Goal: Task Accomplishment & Management: Complete application form

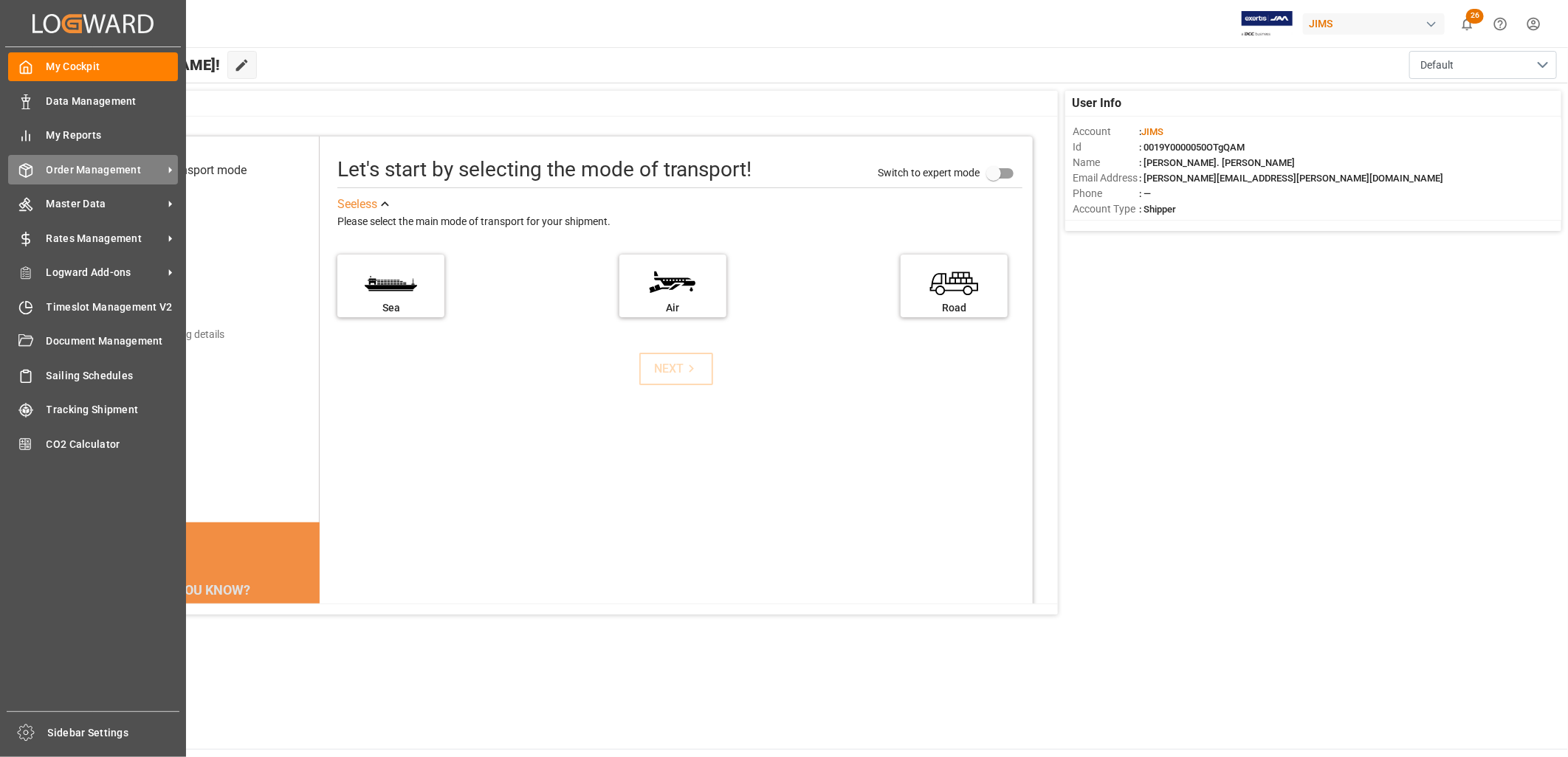
click at [76, 165] on span "Order Management" at bounding box center [105, 170] width 116 height 16
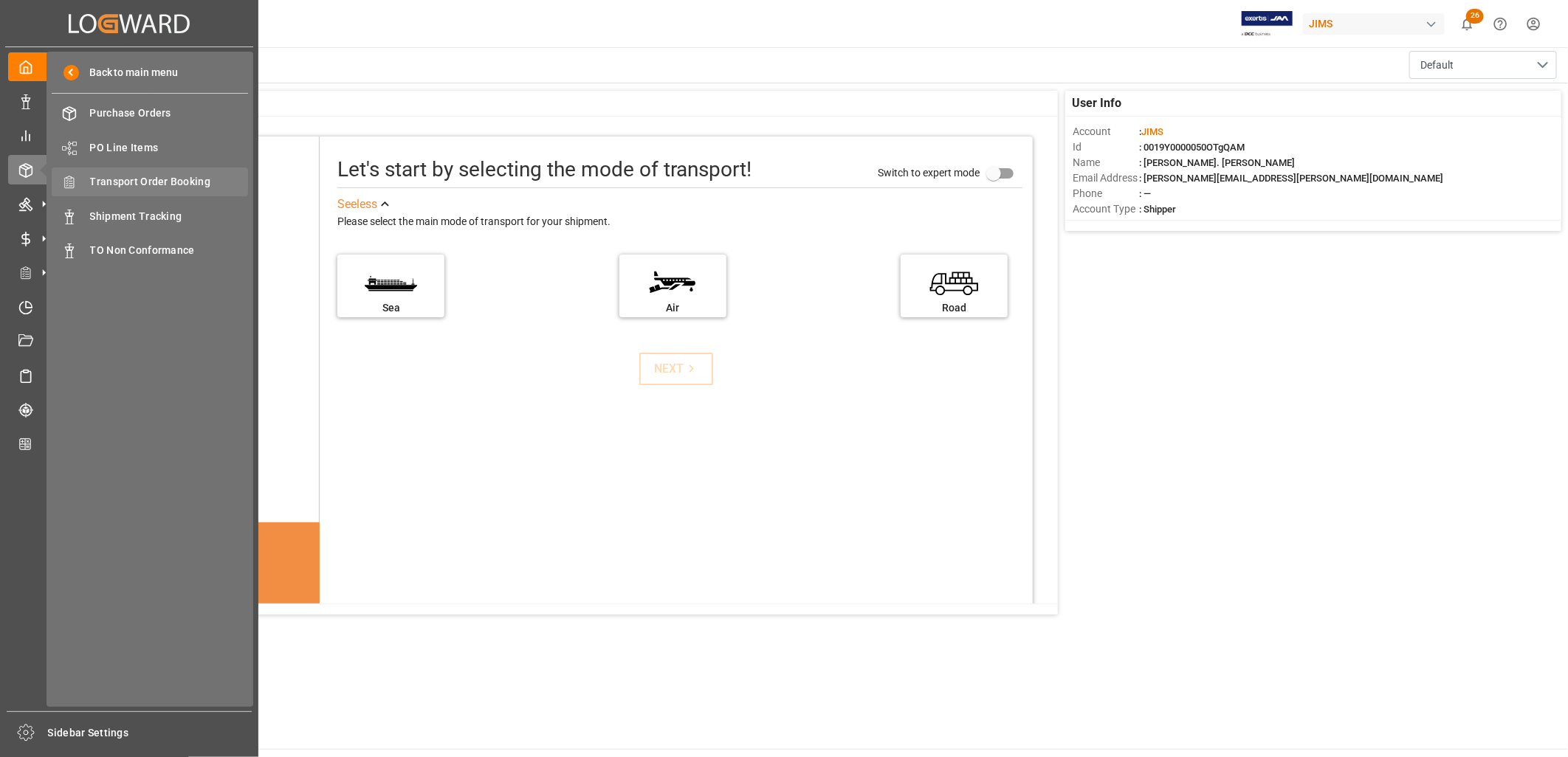
click at [145, 175] on span "Transport Order Booking" at bounding box center [169, 182] width 159 height 16
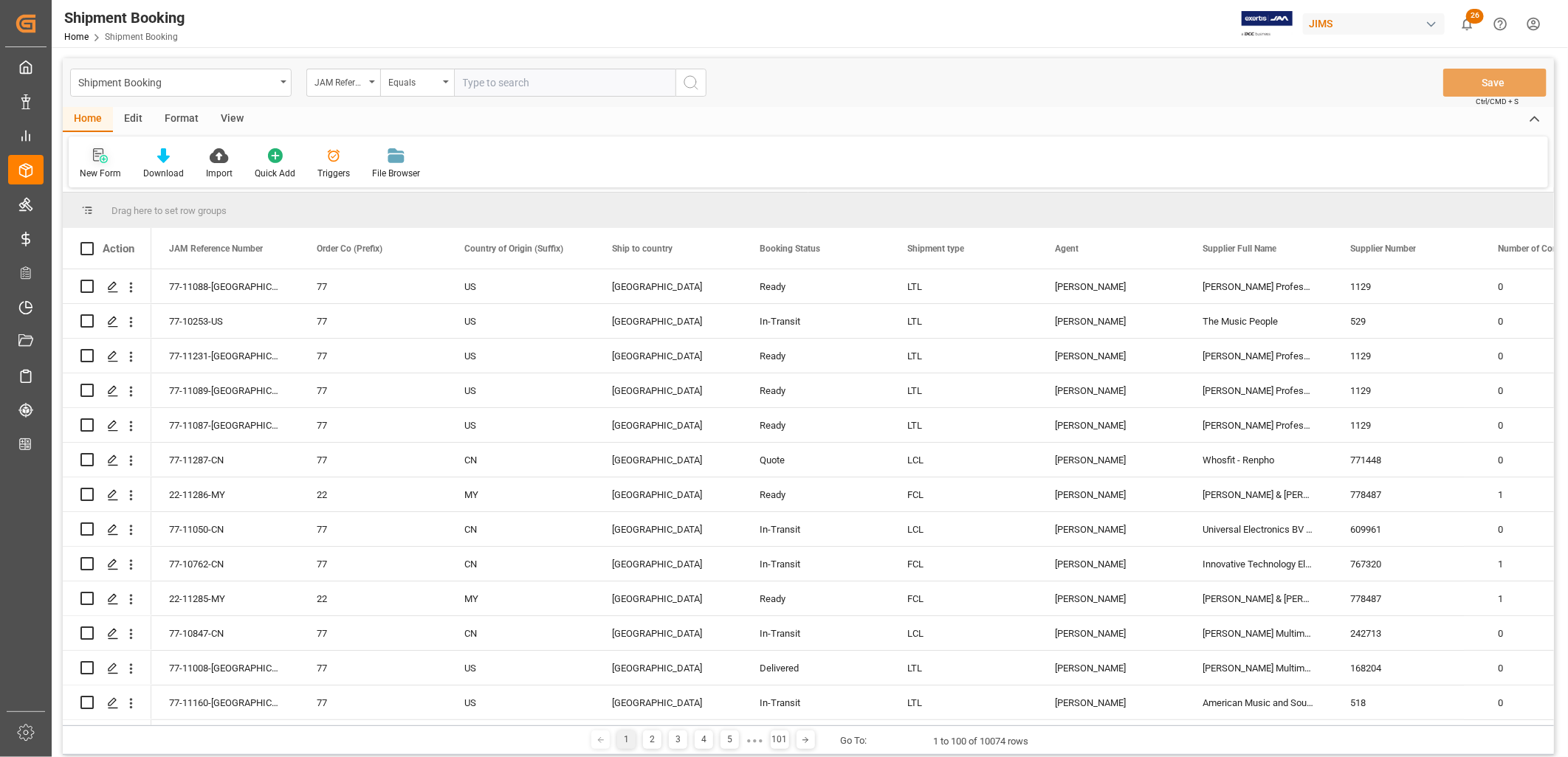
click at [99, 157] on icon at bounding box center [101, 156] width 15 height 15
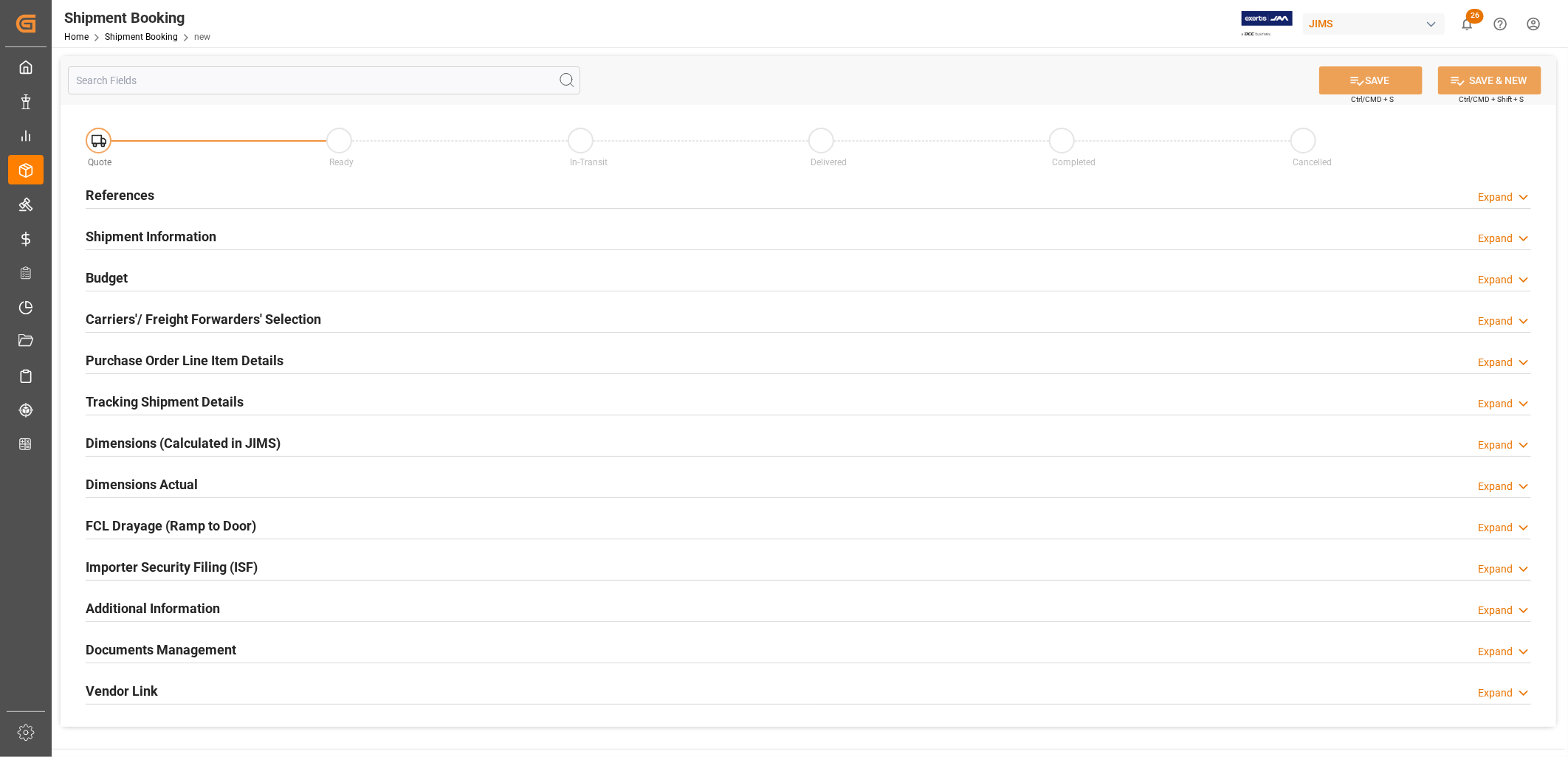
click at [120, 194] on h2 "References" at bounding box center [120, 195] width 69 height 20
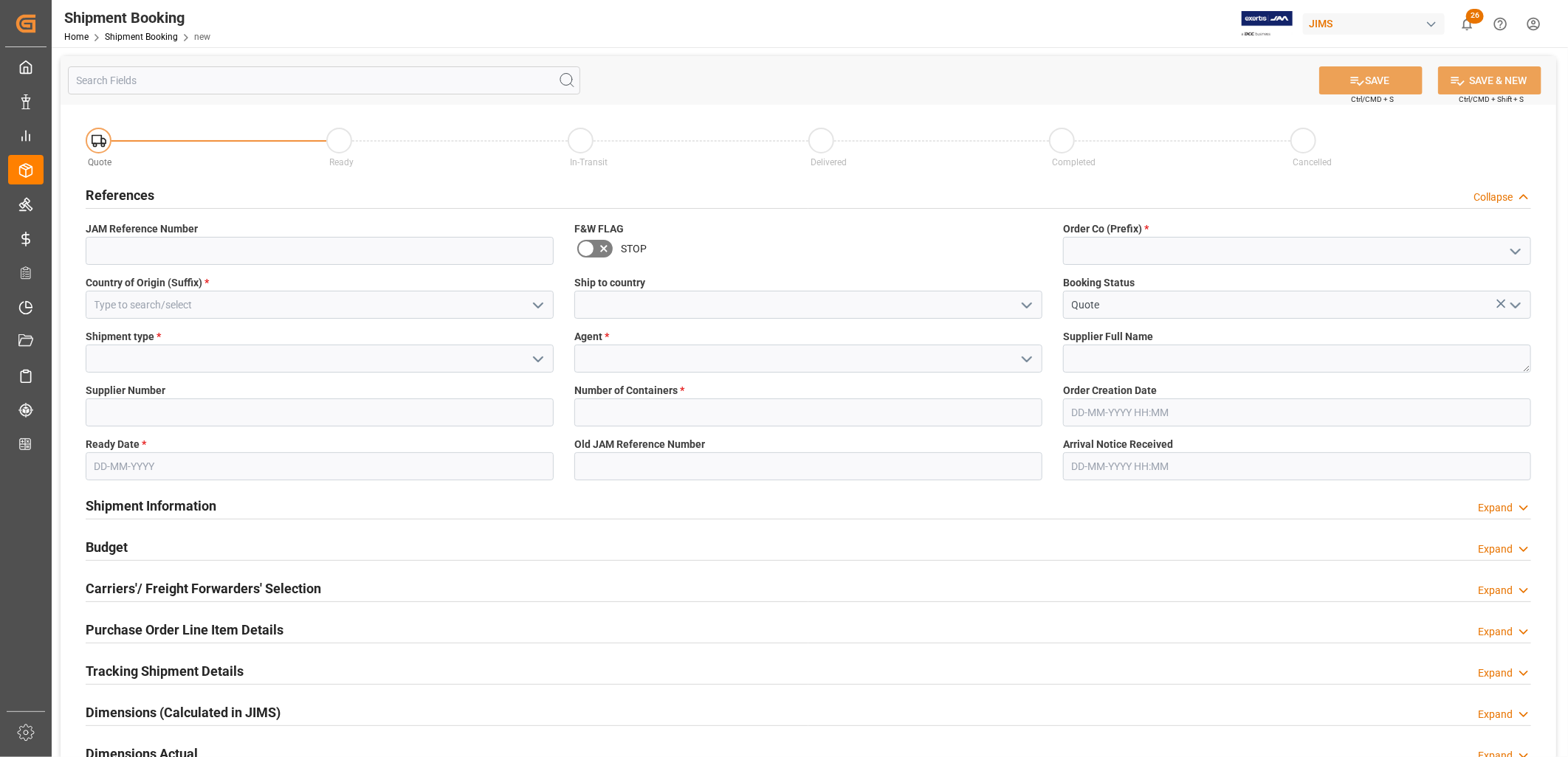
click at [1515, 248] on icon "open menu" at bounding box center [1516, 251] width 17 height 17
click at [1086, 285] on div "22" at bounding box center [1297, 283] width 466 height 33
type input "22"
click at [1514, 306] on polyline "open menu" at bounding box center [1516, 305] width 9 height 4
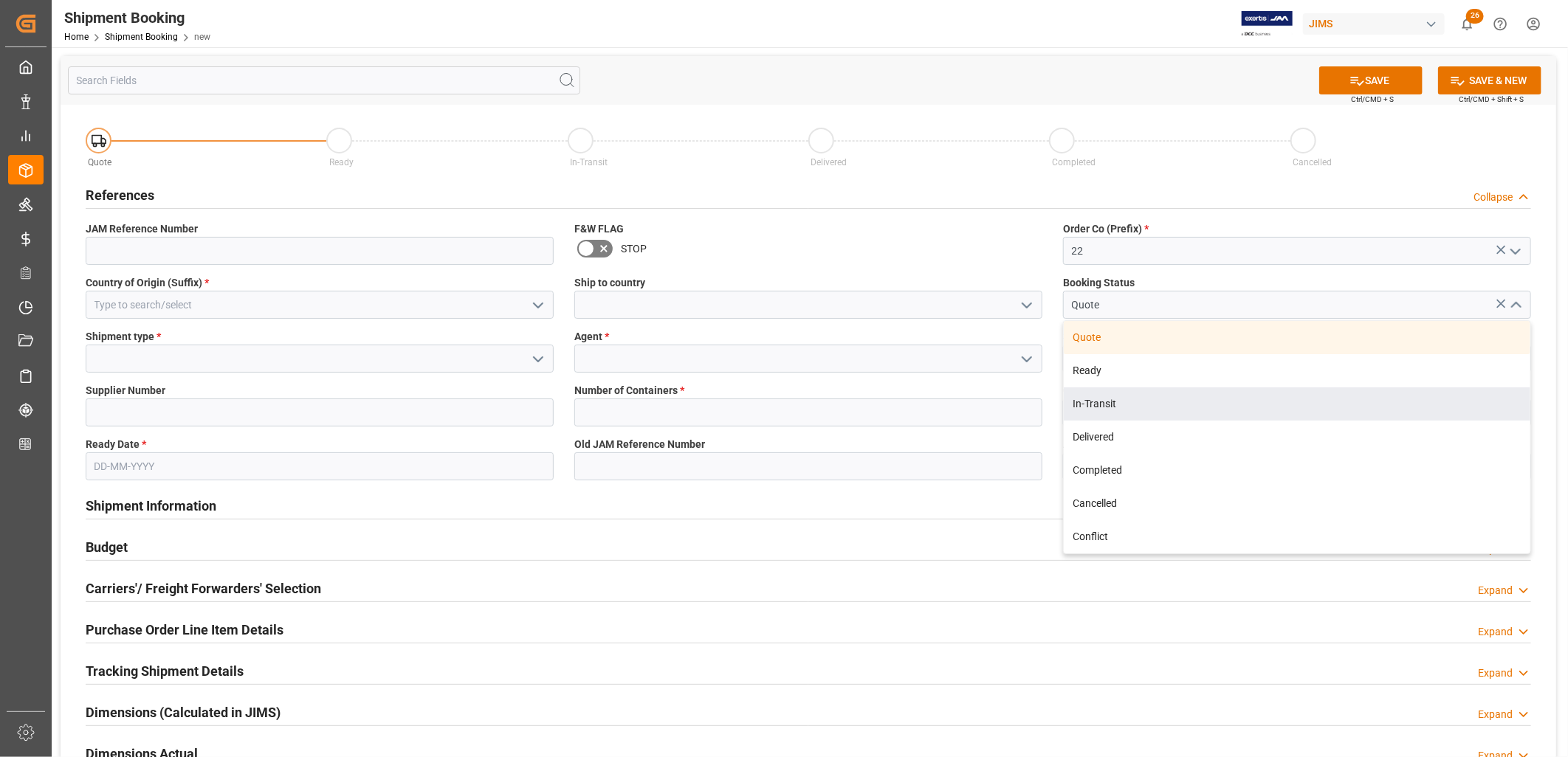
click at [1023, 355] on icon "open menu" at bounding box center [1027, 359] width 17 height 17
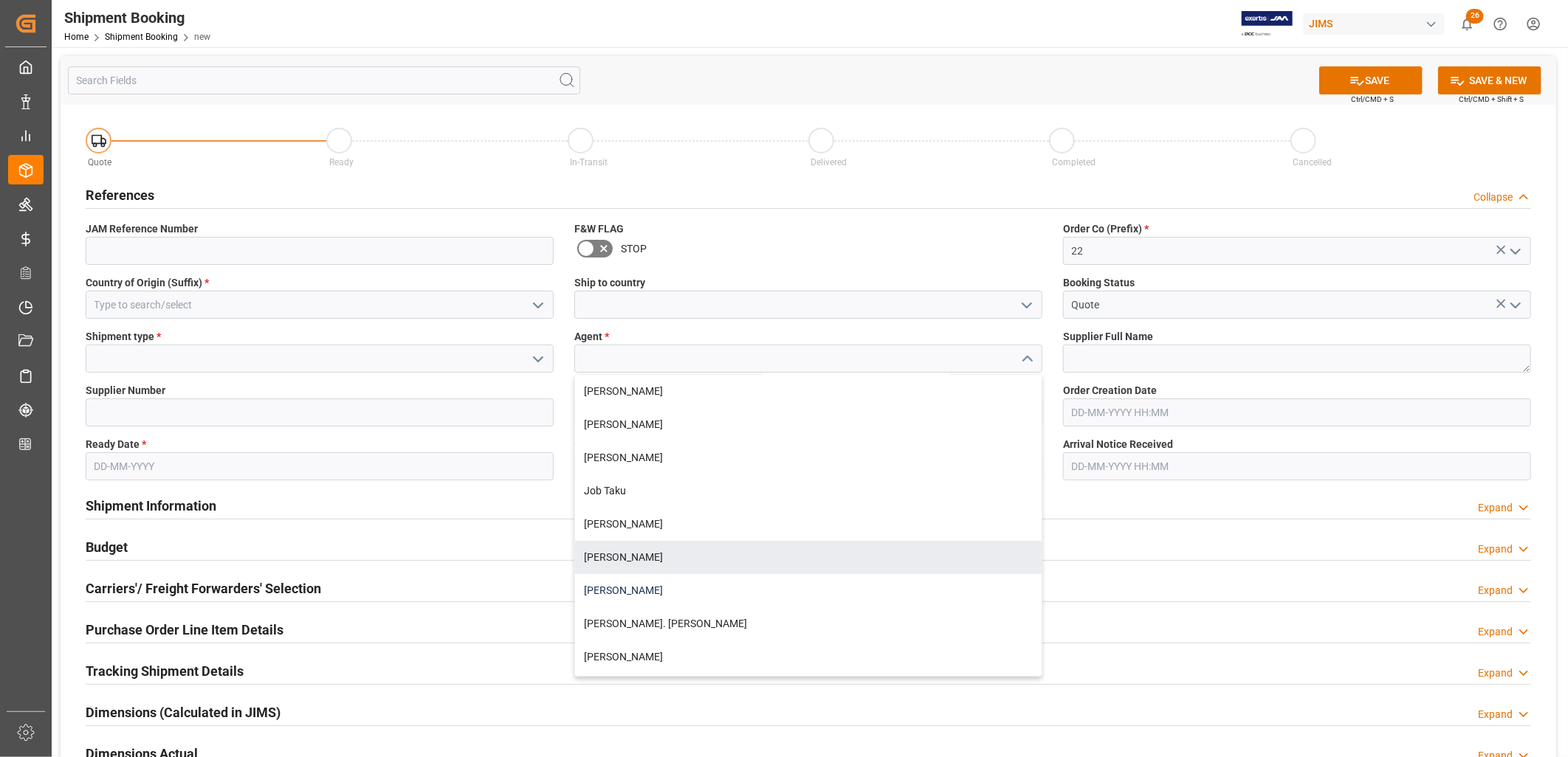
scroll to position [327, 0]
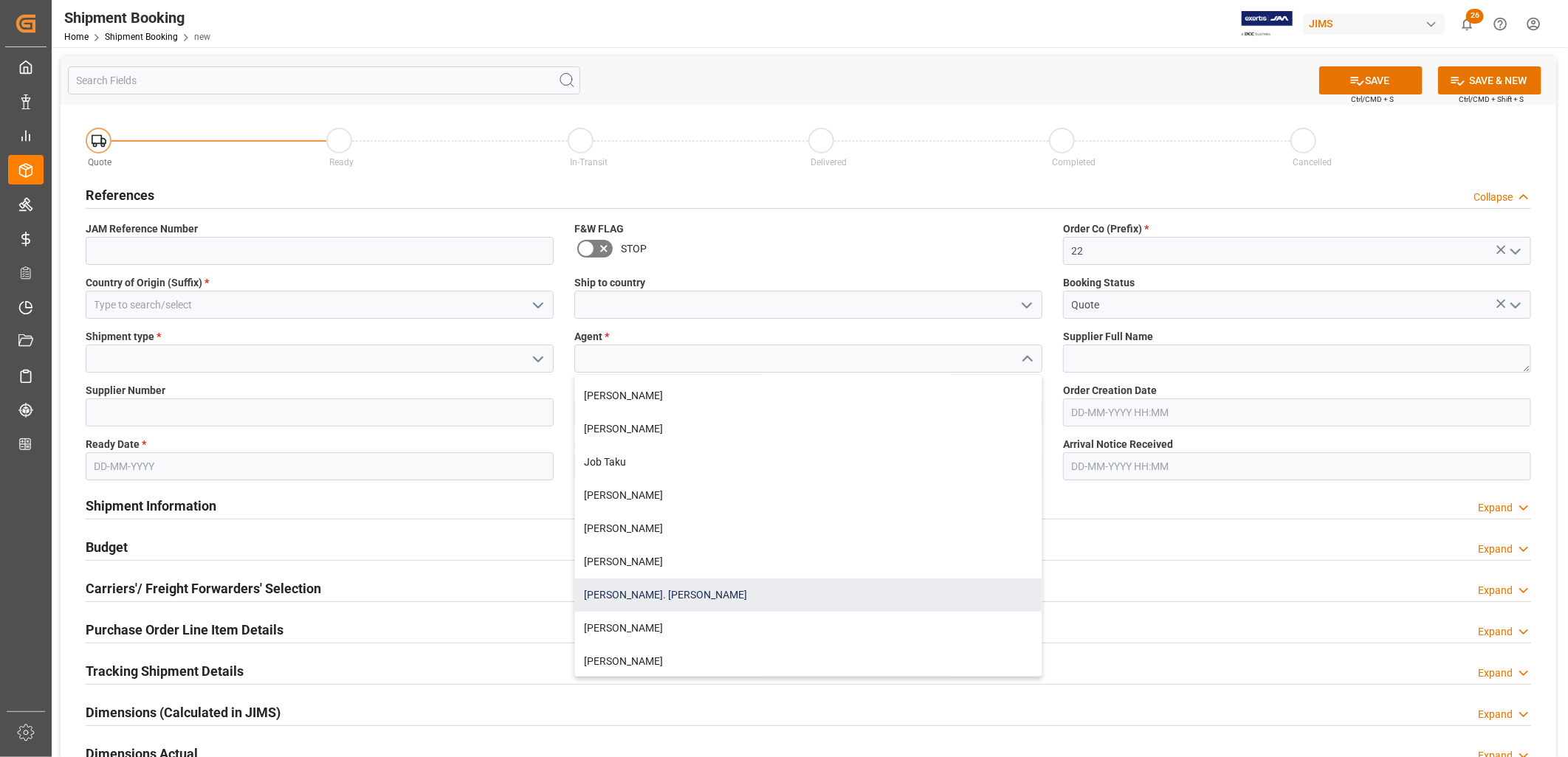
click at [637, 592] on div "[PERSON_NAME]. [PERSON_NAME]" at bounding box center [808, 595] width 466 height 33
type input "[PERSON_NAME]. [PERSON_NAME]"
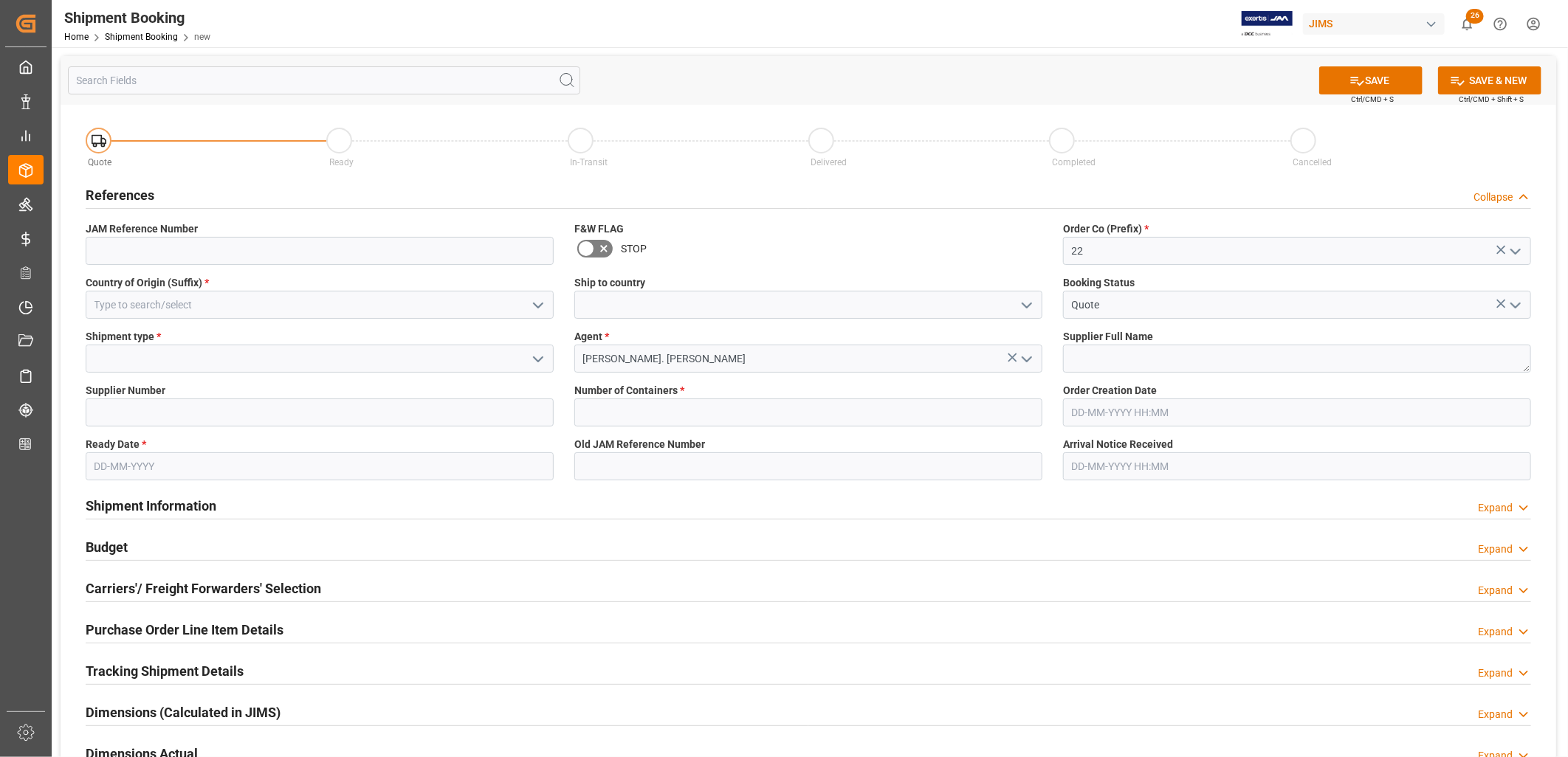
click at [1026, 300] on icon "open menu" at bounding box center [1027, 305] width 17 height 17
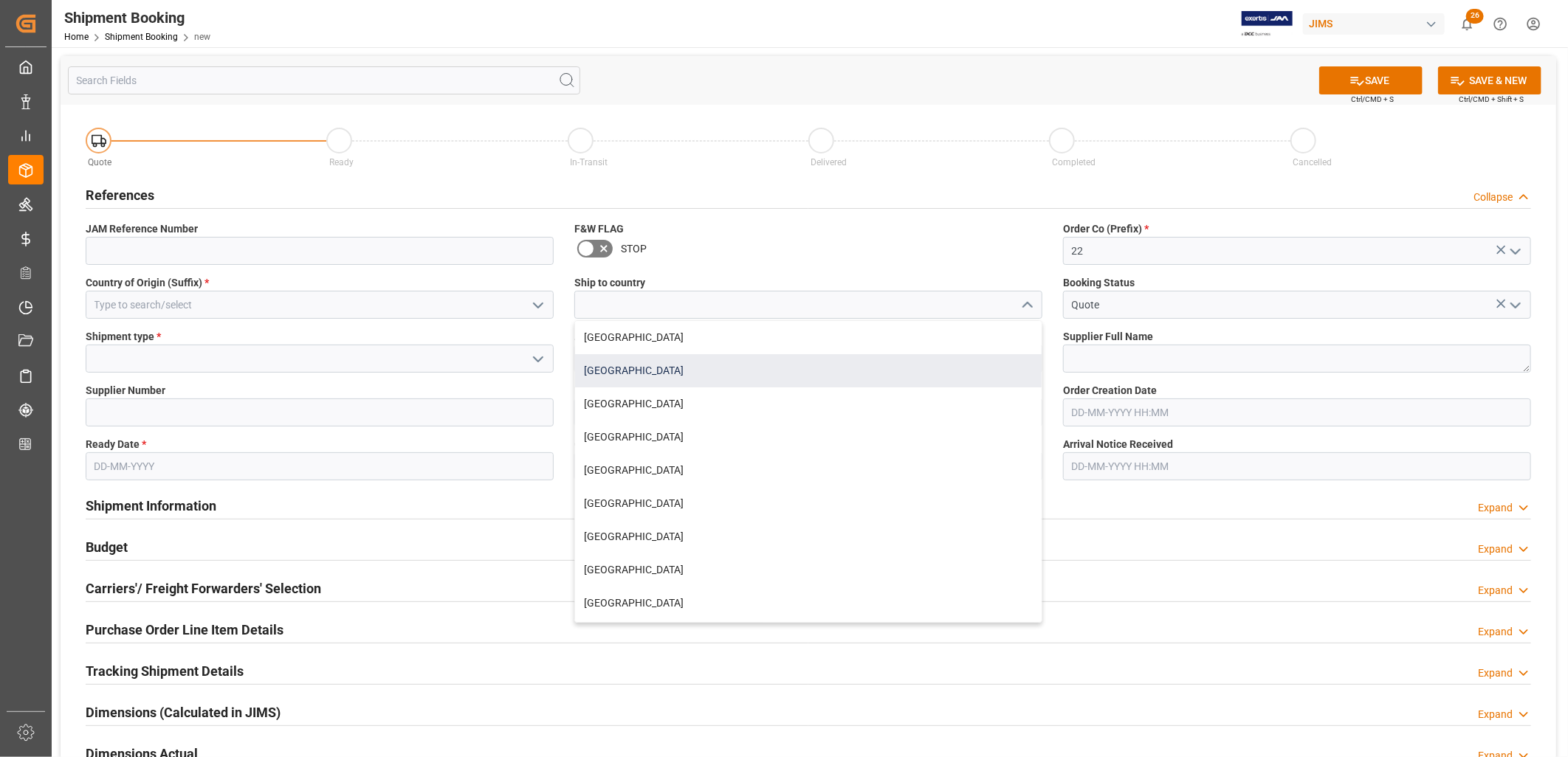
click at [617, 371] on div "[GEOGRAPHIC_DATA]" at bounding box center [808, 371] width 466 height 33
type input "[GEOGRAPHIC_DATA]"
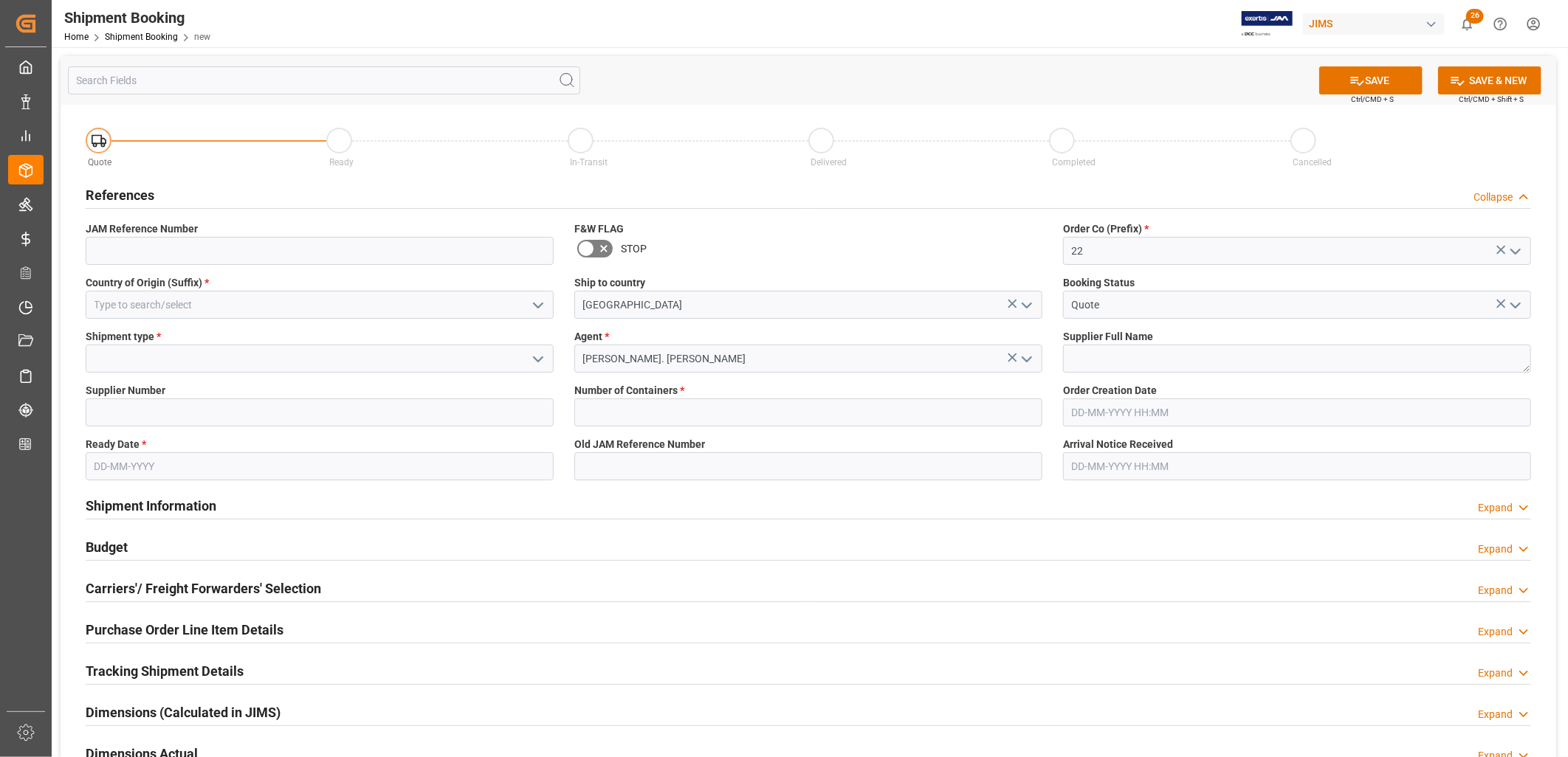
click at [536, 356] on icon "open menu" at bounding box center [538, 359] width 17 height 17
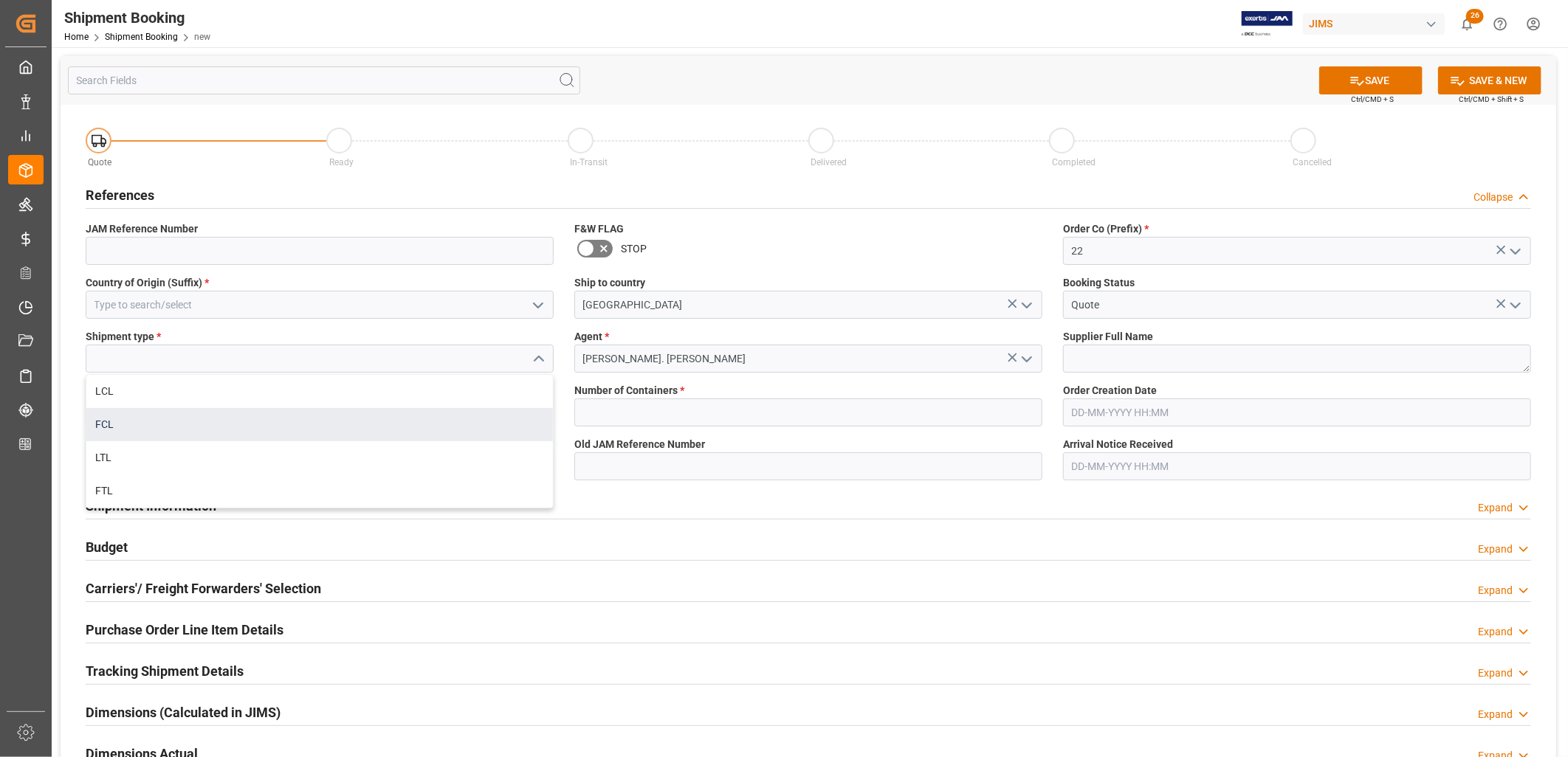
click at [112, 426] on div "FCL" at bounding box center [319, 425] width 466 height 33
type input "FCL"
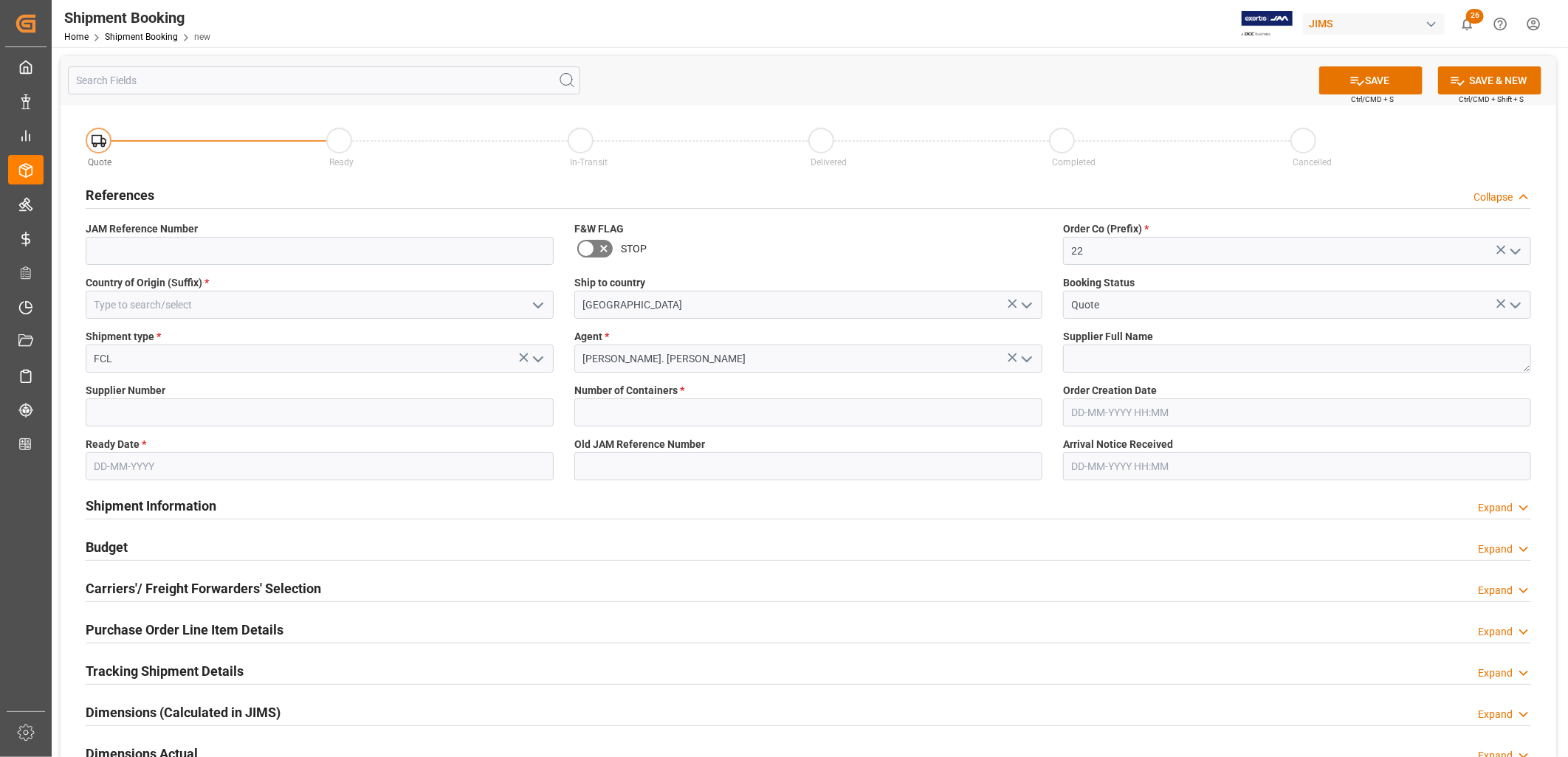
click at [537, 304] on icon "open menu" at bounding box center [538, 305] width 17 height 17
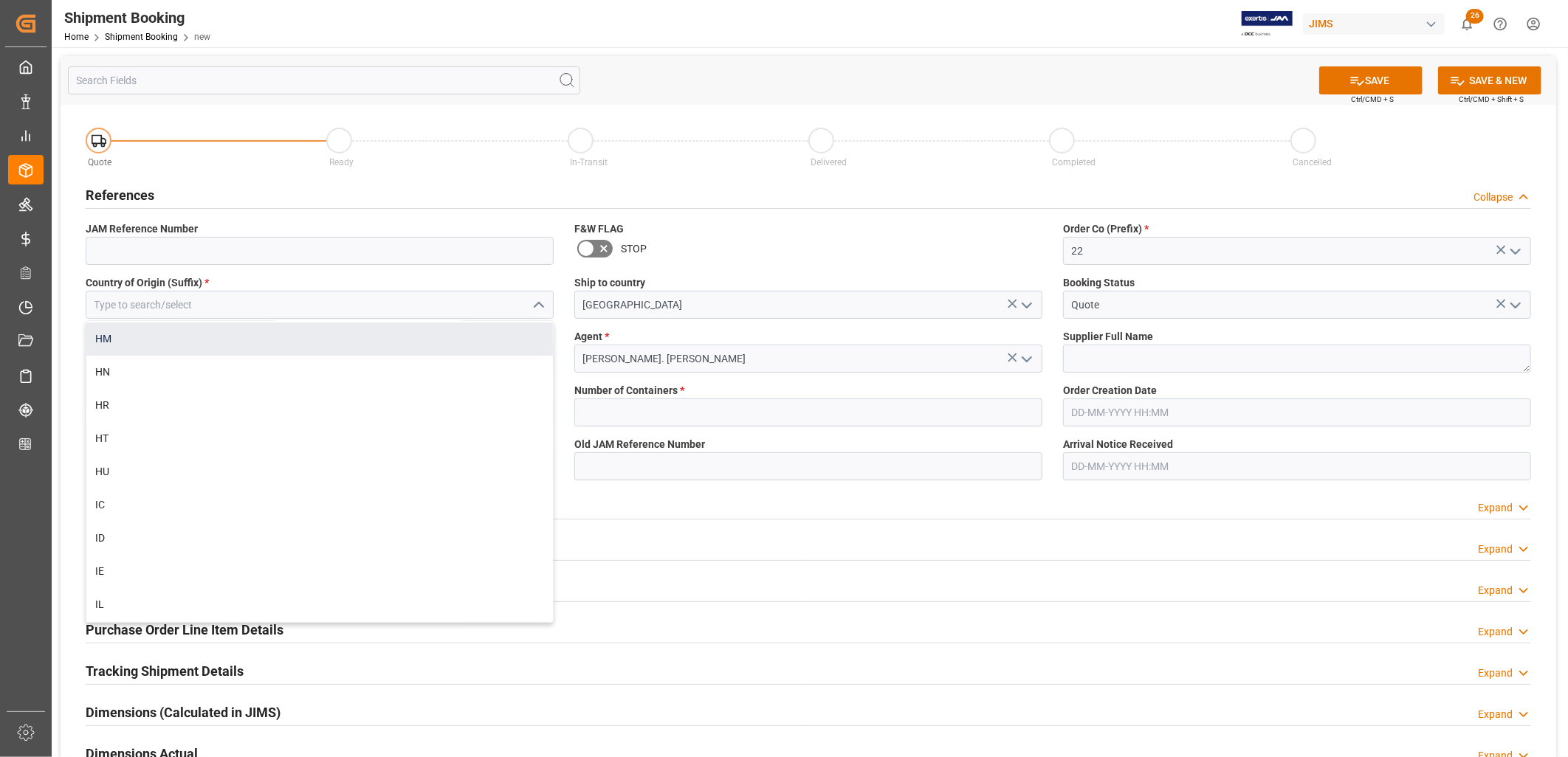
scroll to position [3280, 0]
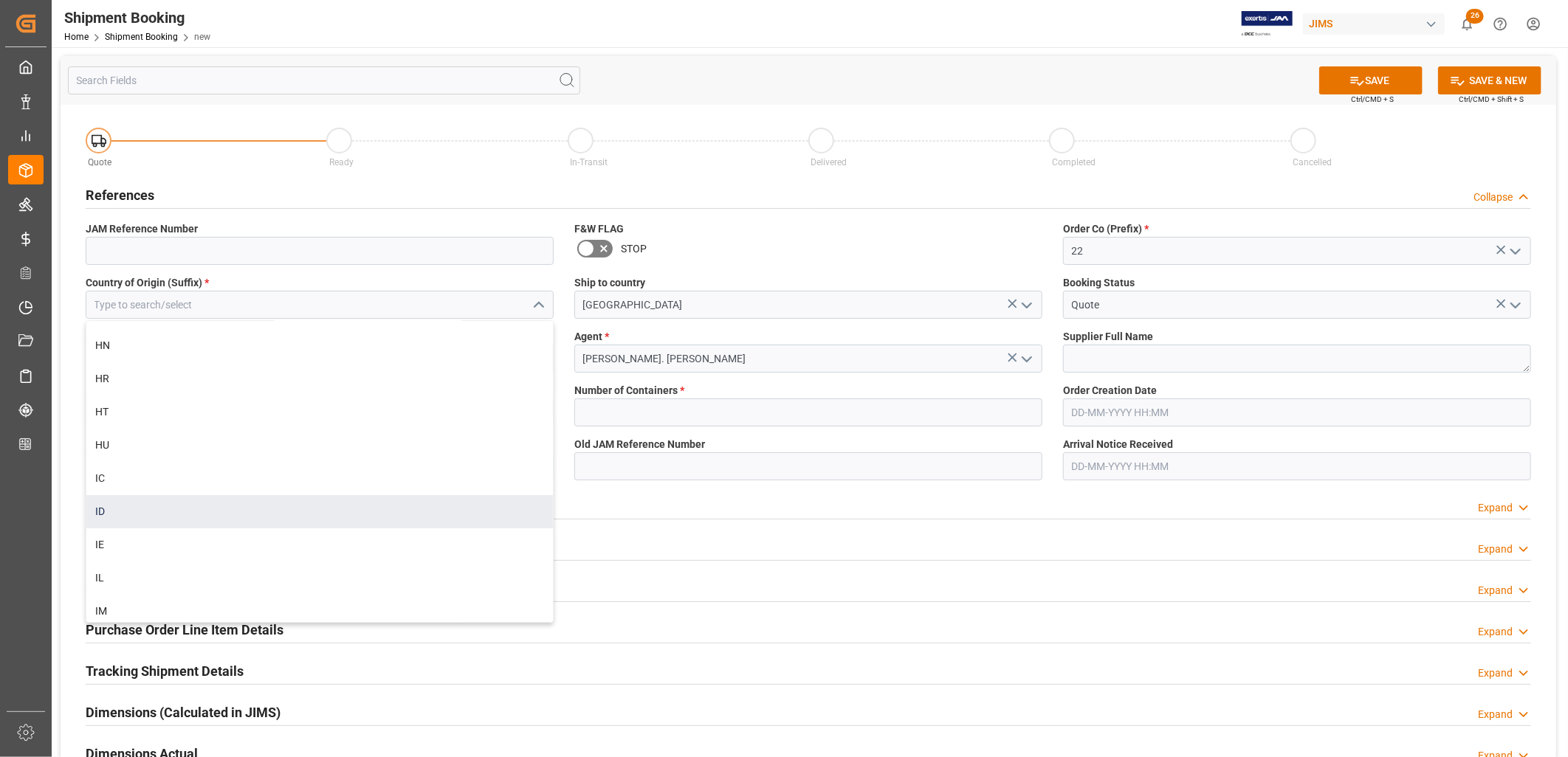
click at [100, 512] on div "ID" at bounding box center [319, 512] width 466 height 33
type input "ID"
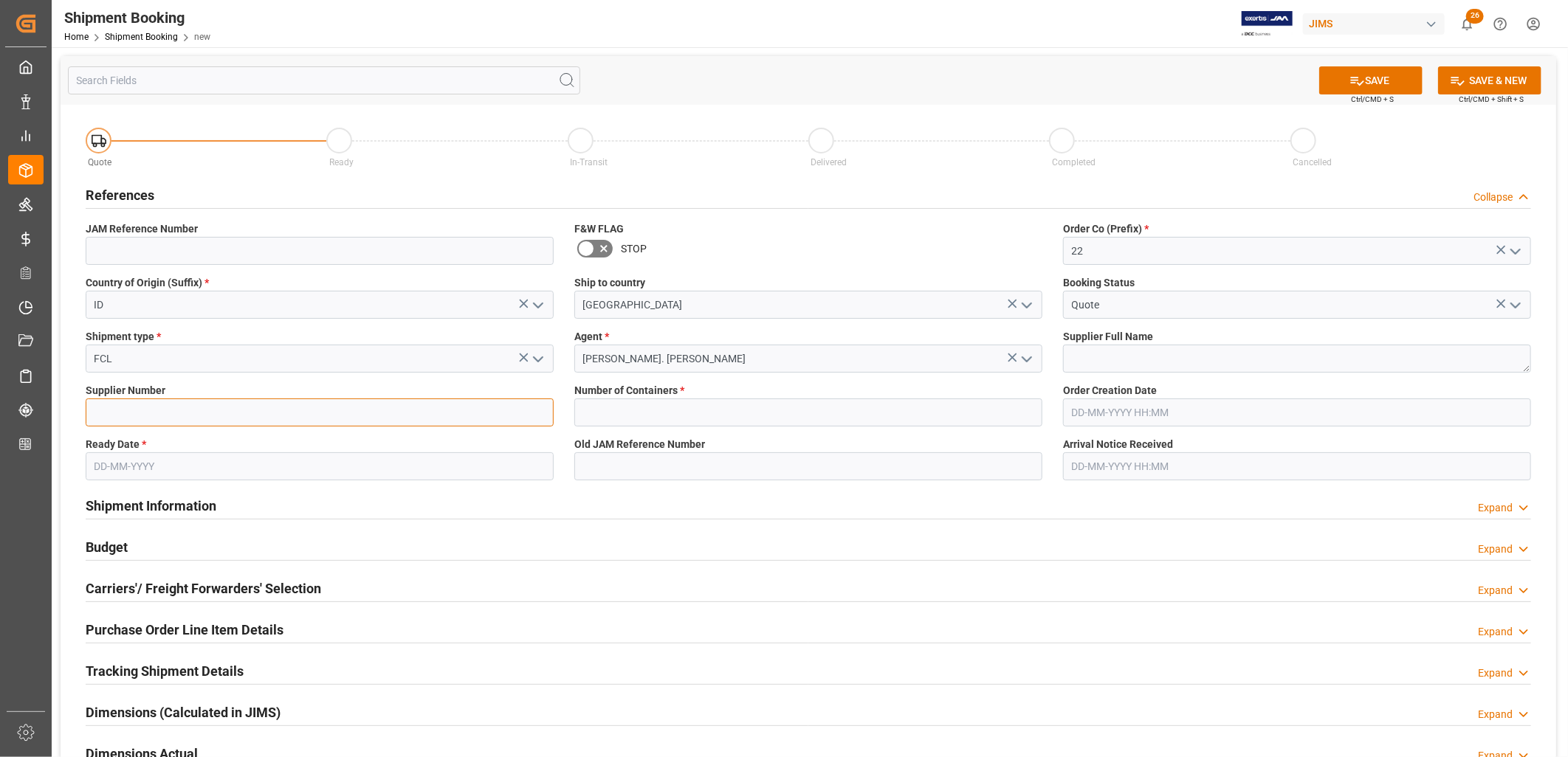
click at [143, 401] on input at bounding box center [319, 413] width 468 height 28
type input "382886"
click at [149, 462] on input "text" at bounding box center [319, 466] width 468 height 28
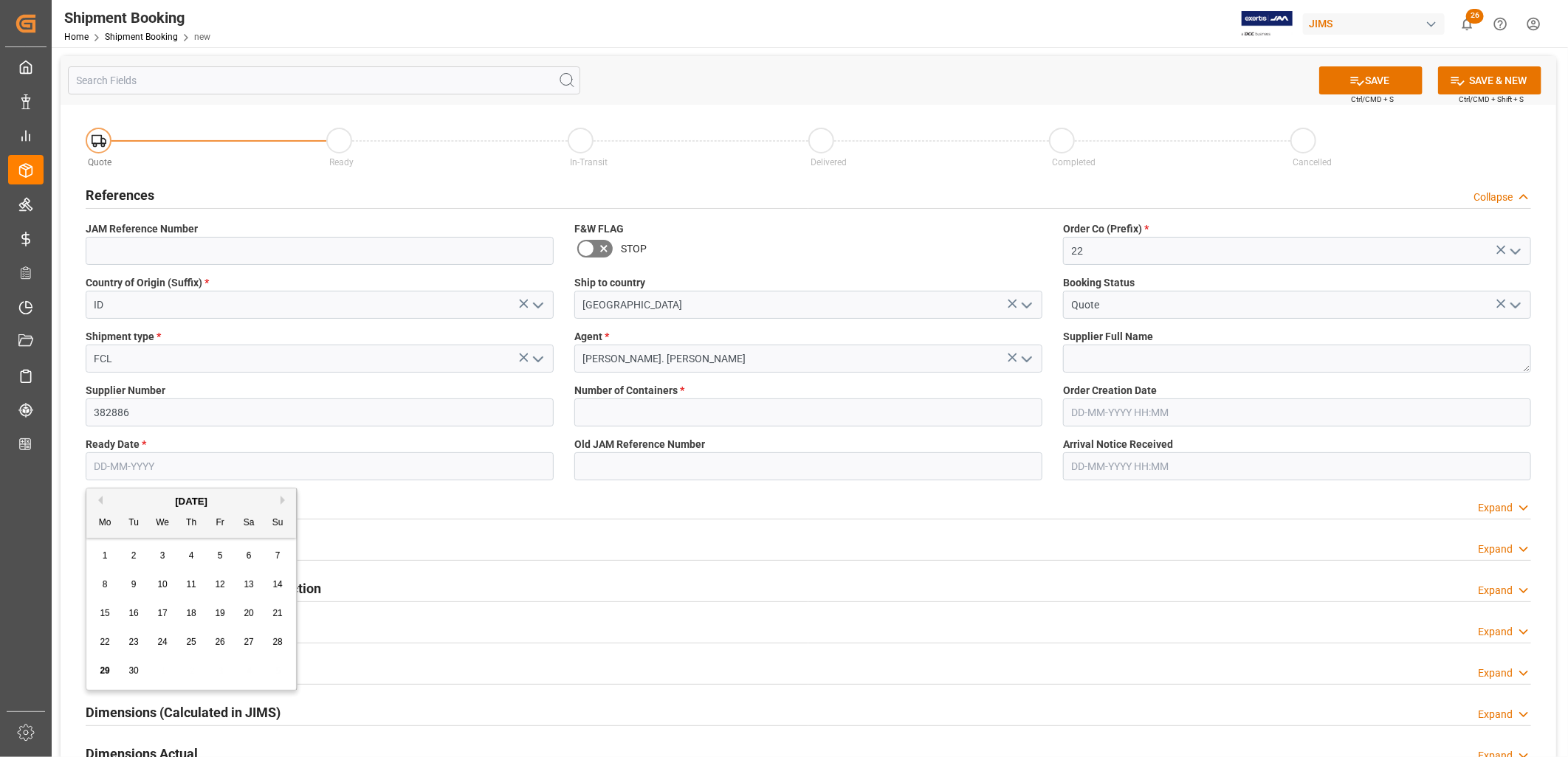
click at [98, 551] on div "1" at bounding box center [105, 556] width 18 height 17
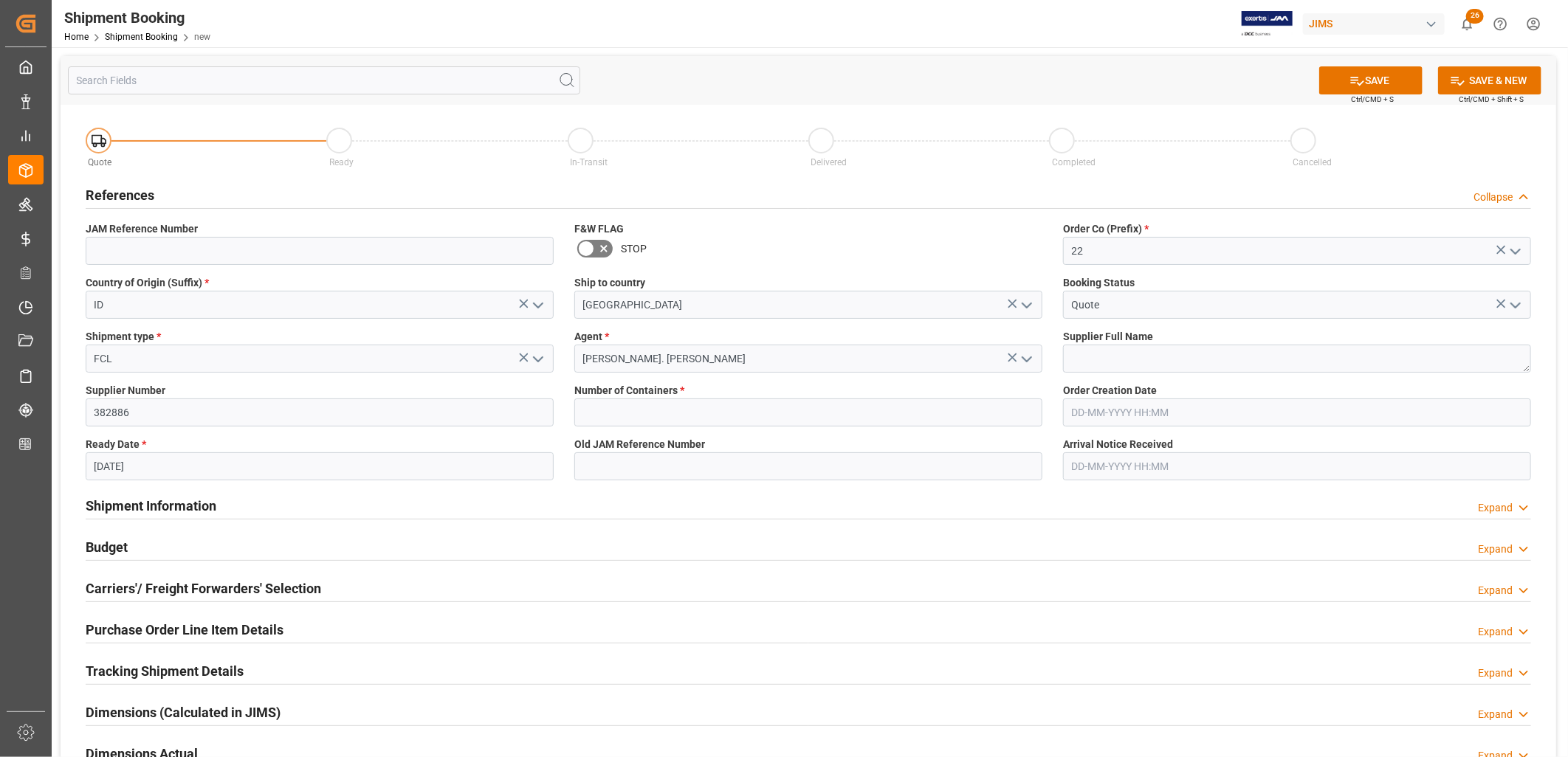
click at [154, 452] on input "01-09-2025" at bounding box center [319, 466] width 468 height 28
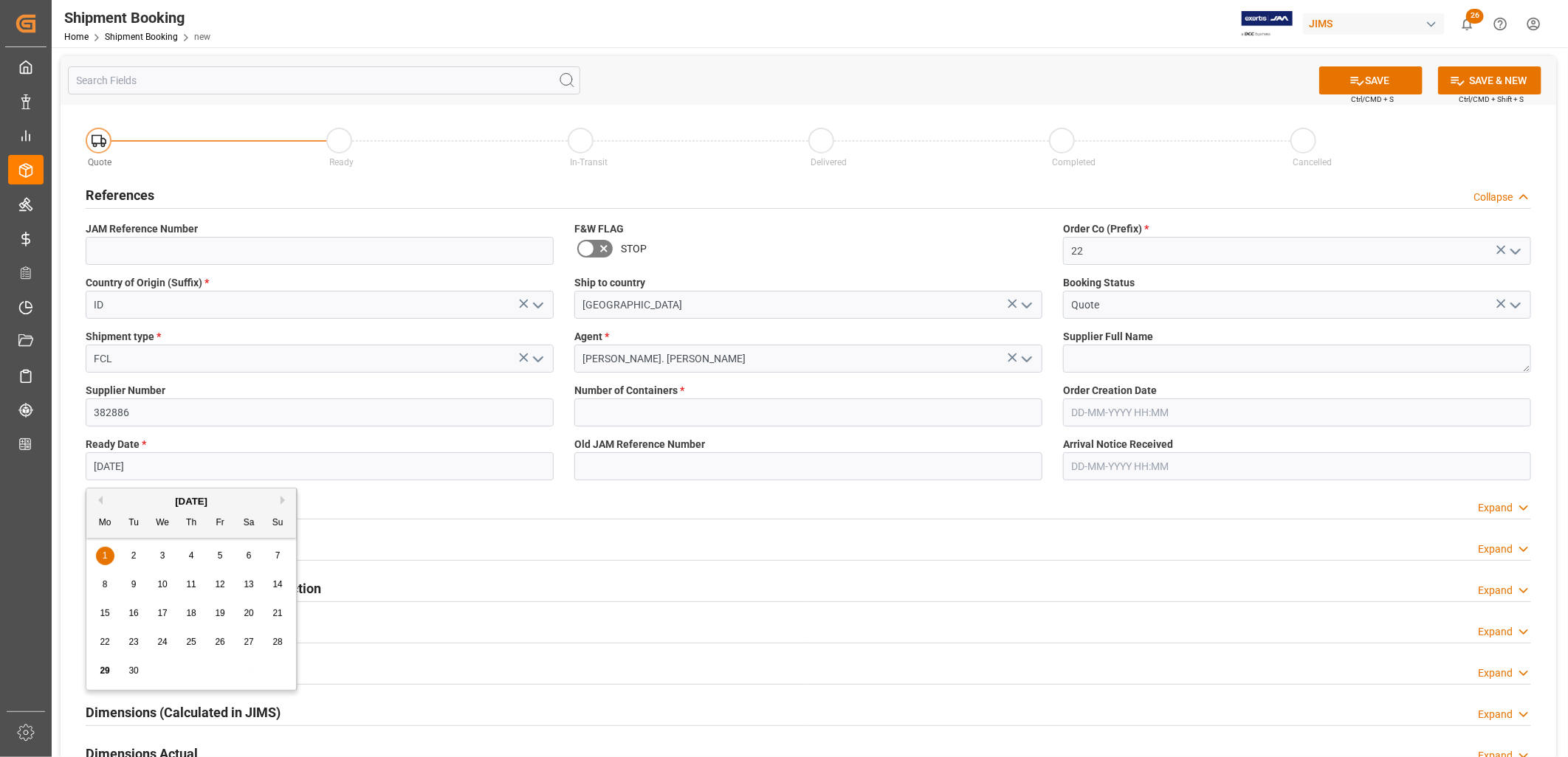
click at [280, 498] on div "September 2025" at bounding box center [191, 502] width 210 height 15
click at [284, 499] on button "Next Month" at bounding box center [284, 500] width 9 height 9
click at [136, 582] on span "7" at bounding box center [134, 584] width 5 height 10
type input "[DATE]"
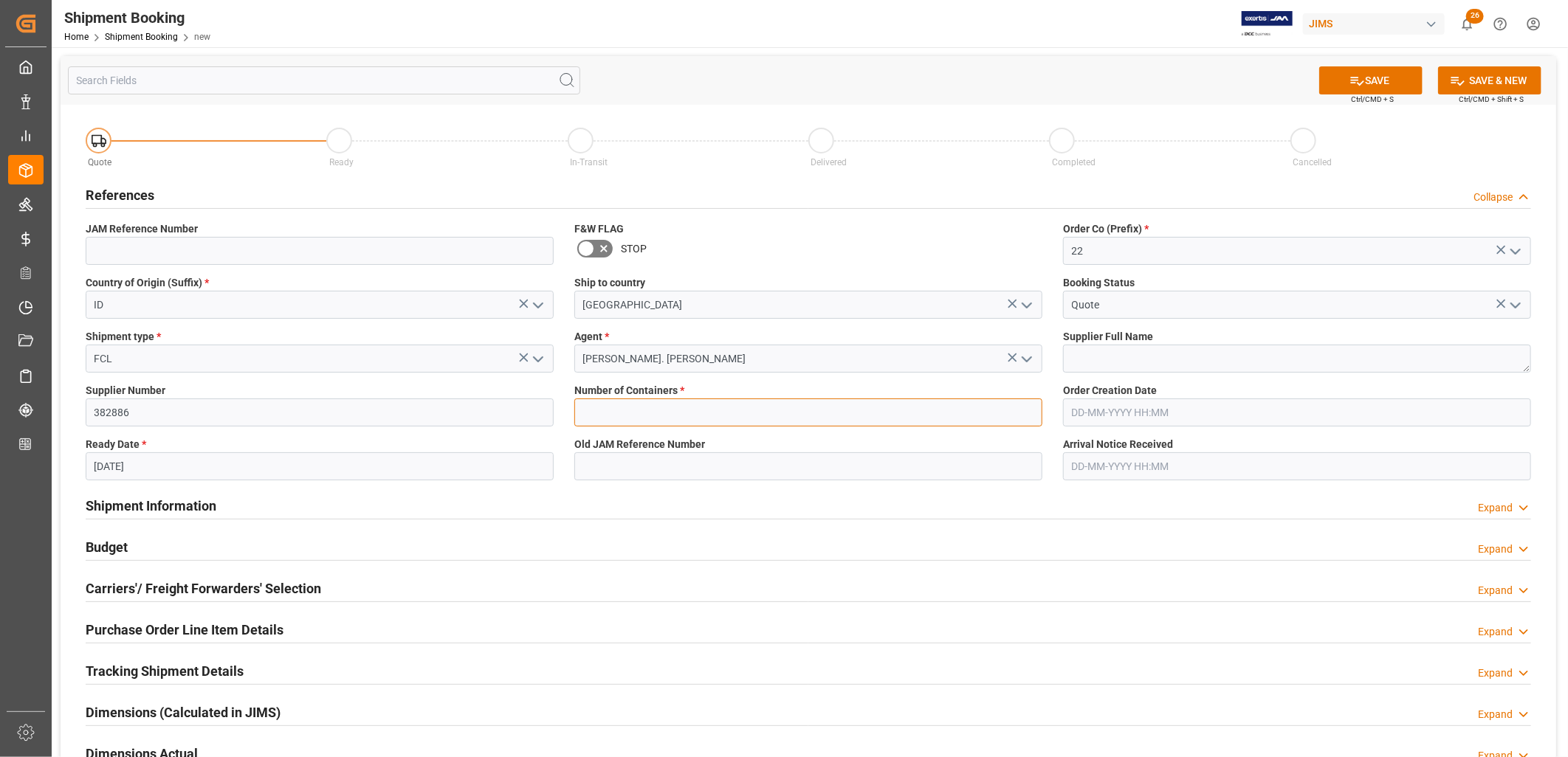
click at [614, 418] on input "text" at bounding box center [808, 413] width 468 height 28
type input "1"
click at [1368, 82] on button "SAVE" at bounding box center [1371, 81] width 103 height 28
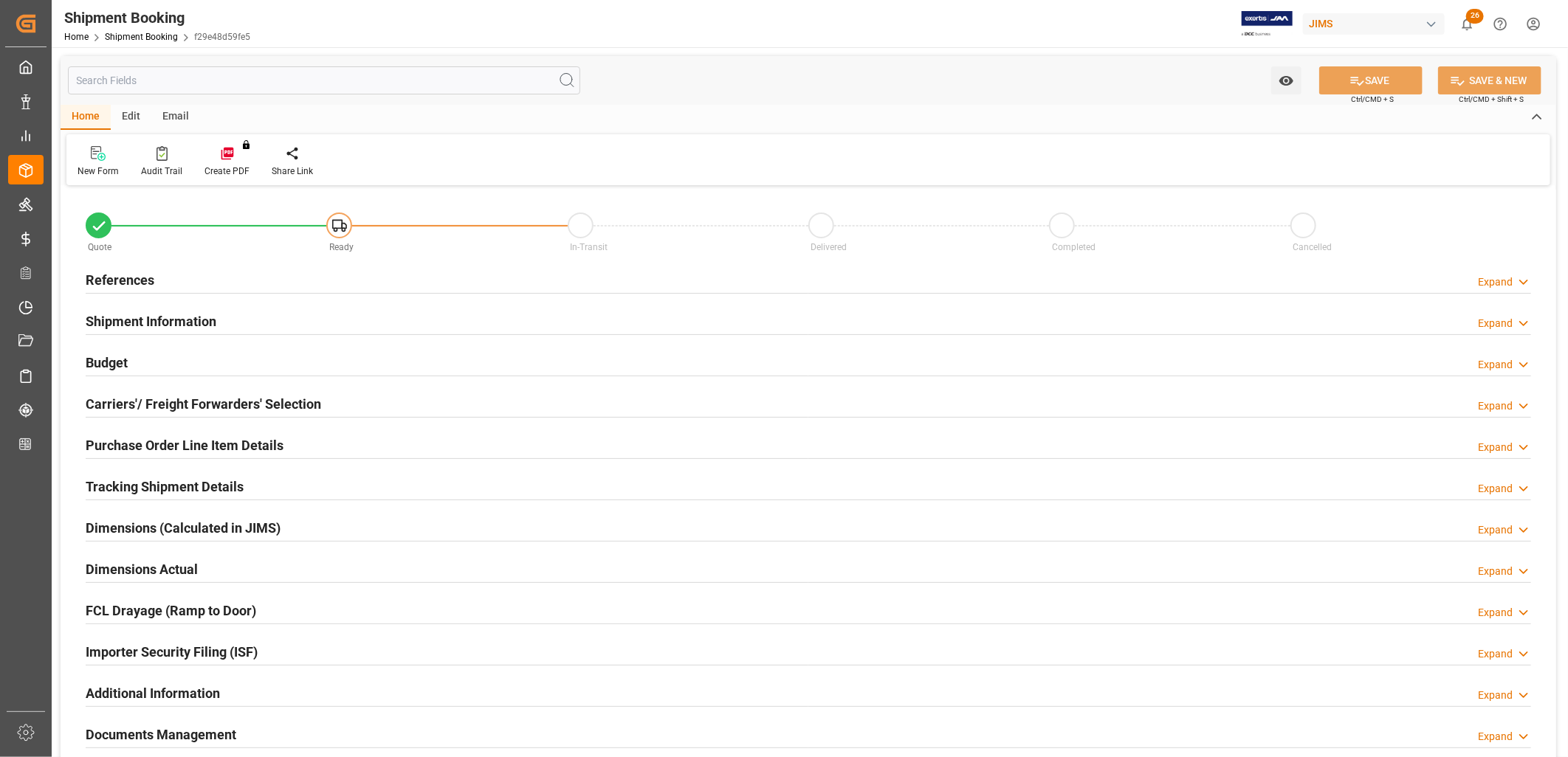
type input "1"
type input "[DATE]"
click at [136, 280] on h2 "References" at bounding box center [120, 280] width 69 height 20
